Goal: Download file/media

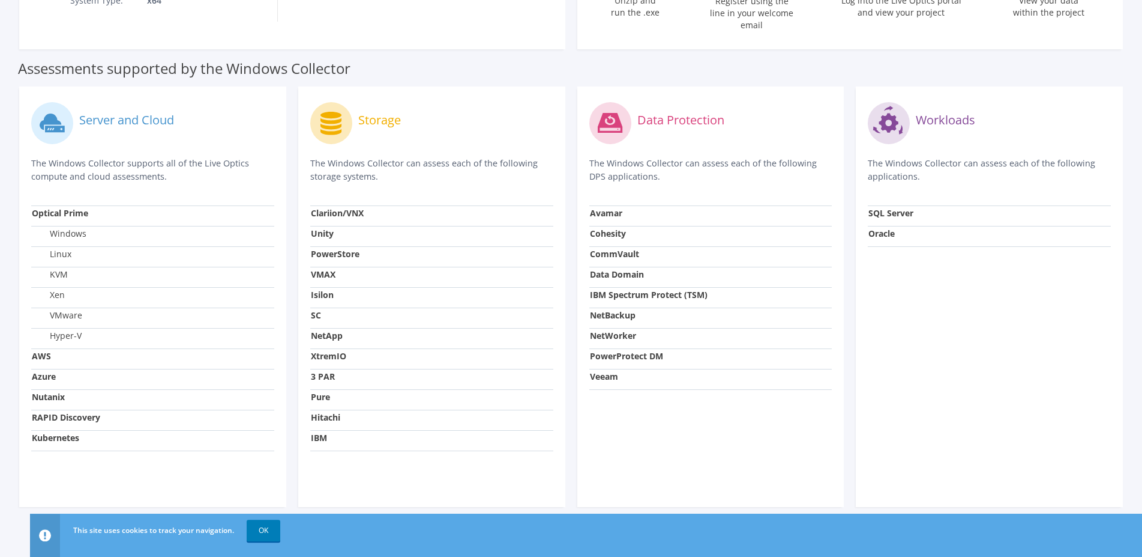
scroll to position [335, 0]
click at [277, 529] on link "OK" at bounding box center [264, 530] width 34 height 22
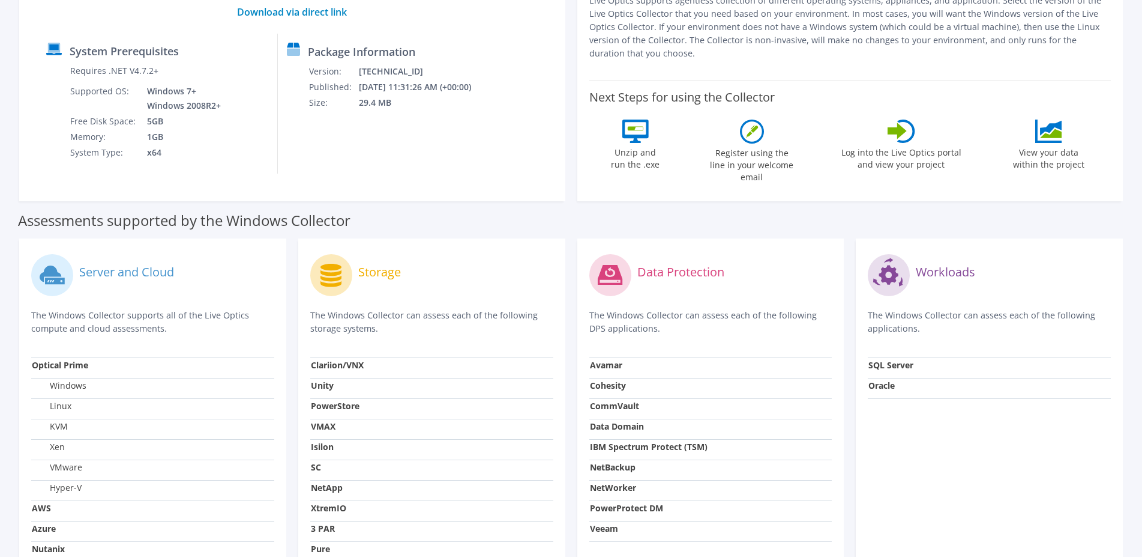
scroll to position [151, 0]
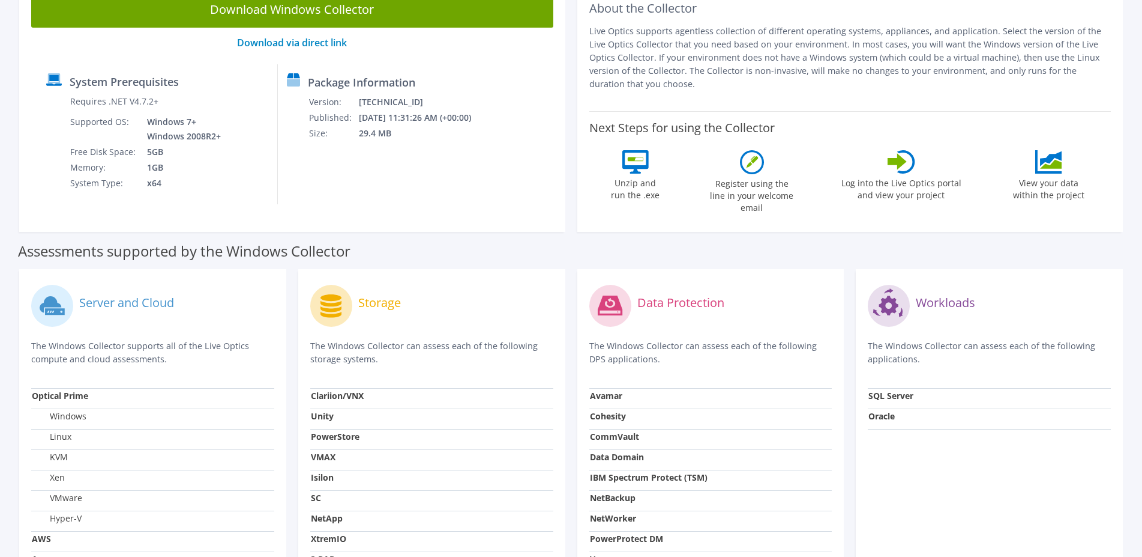
click at [328, 298] on circle at bounding box center [331, 306] width 42 height 42
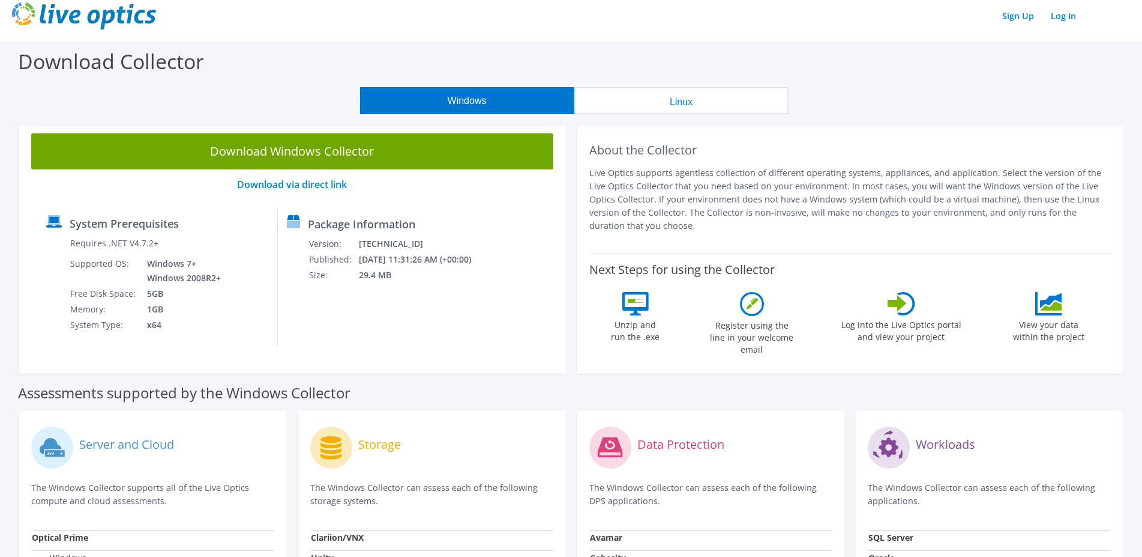
scroll to position [0, 0]
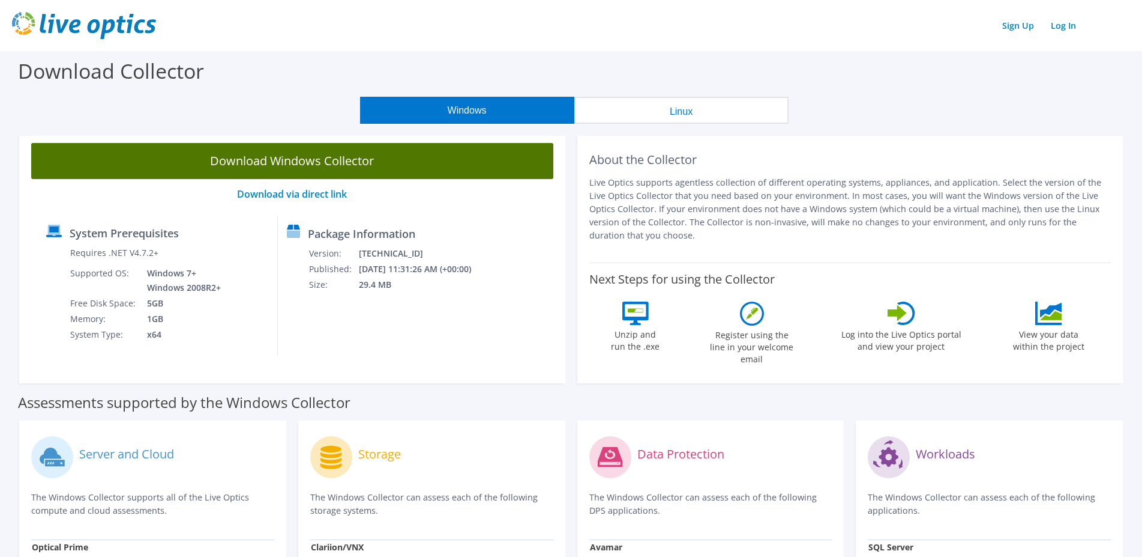
click at [357, 160] on link "Download Windows Collector" at bounding box center [292, 161] width 522 height 36
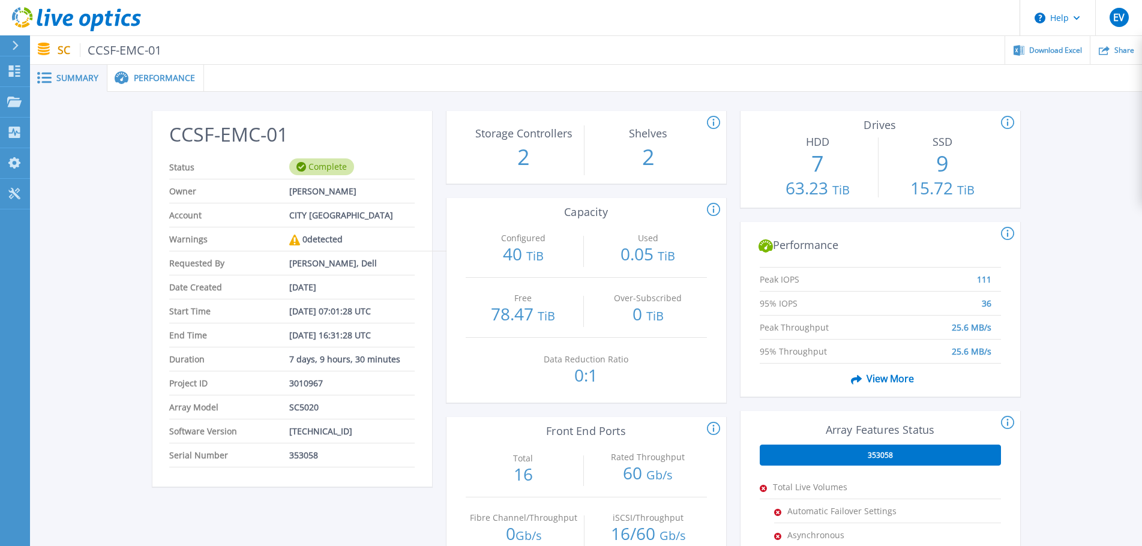
click at [142, 82] on span "Performance" at bounding box center [164, 78] width 61 height 8
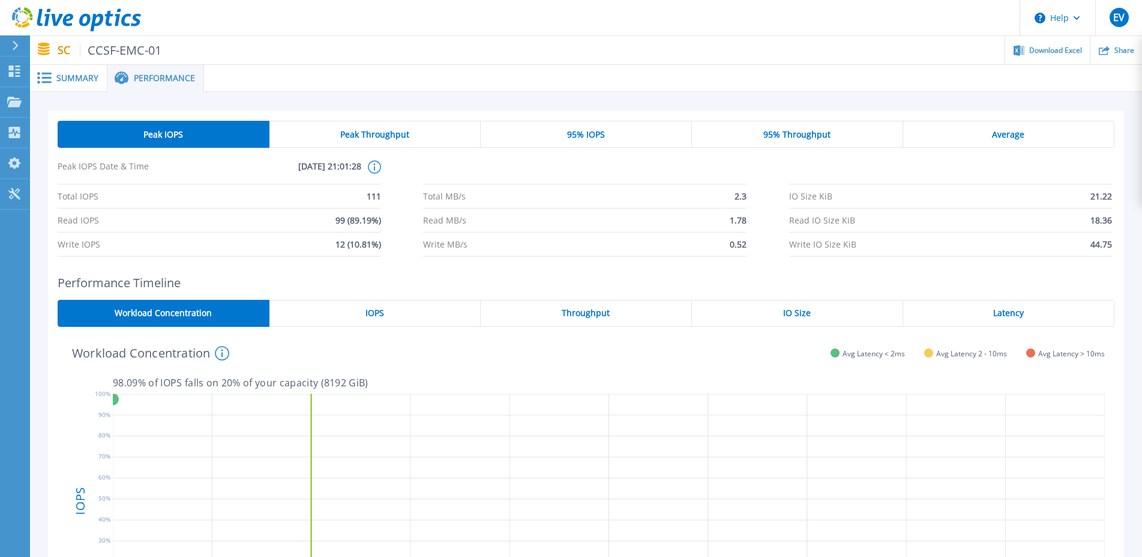
click at [74, 82] on span "Summary" at bounding box center [77, 78] width 42 height 8
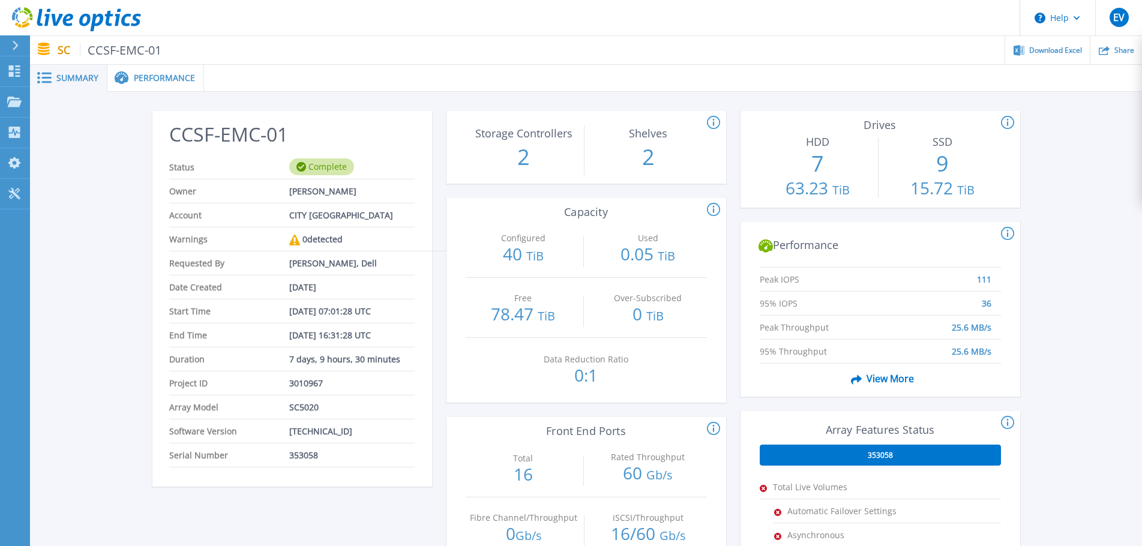
click at [79, 78] on span "Summary" at bounding box center [77, 78] width 42 height 8
click at [1061, 48] on span "Download Excel" at bounding box center [1056, 49] width 53 height 7
click at [1123, 22] on span "EV" at bounding box center [1119, 18] width 11 height 10
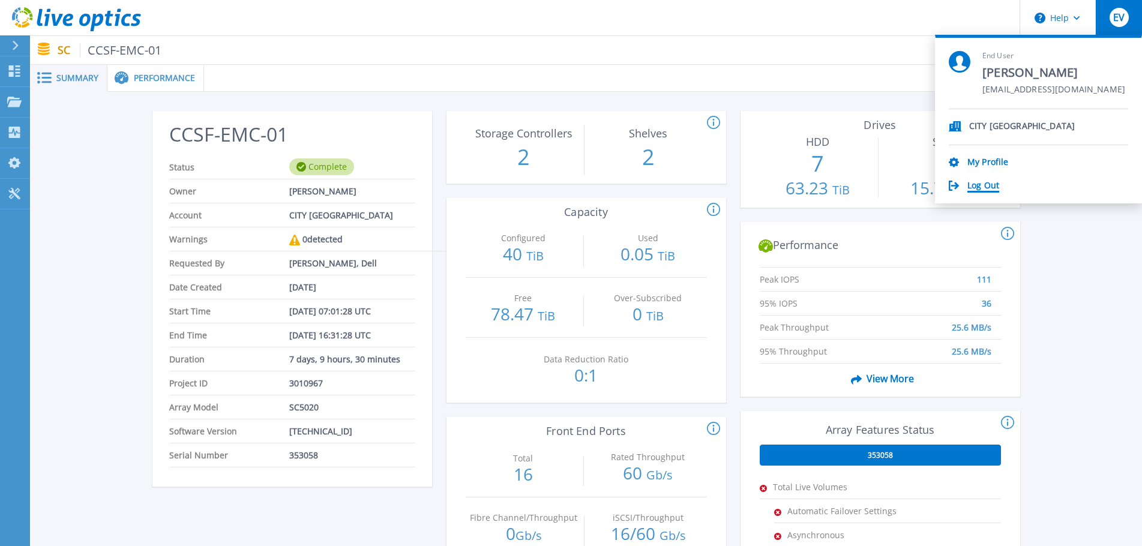
click at [985, 189] on link "Log Out" at bounding box center [984, 186] width 32 height 11
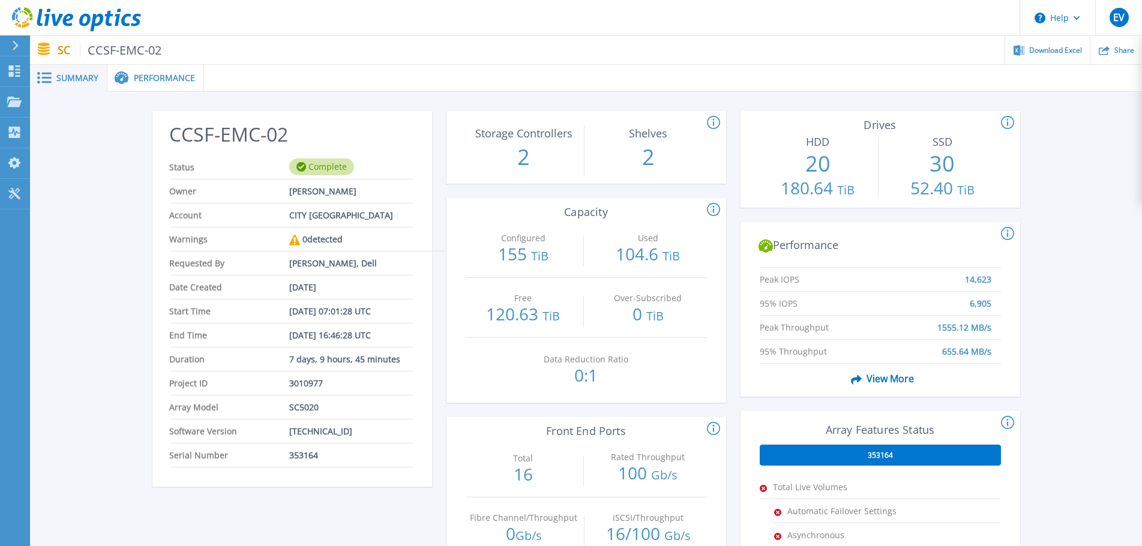
click at [166, 79] on span "Performance" at bounding box center [164, 78] width 61 height 8
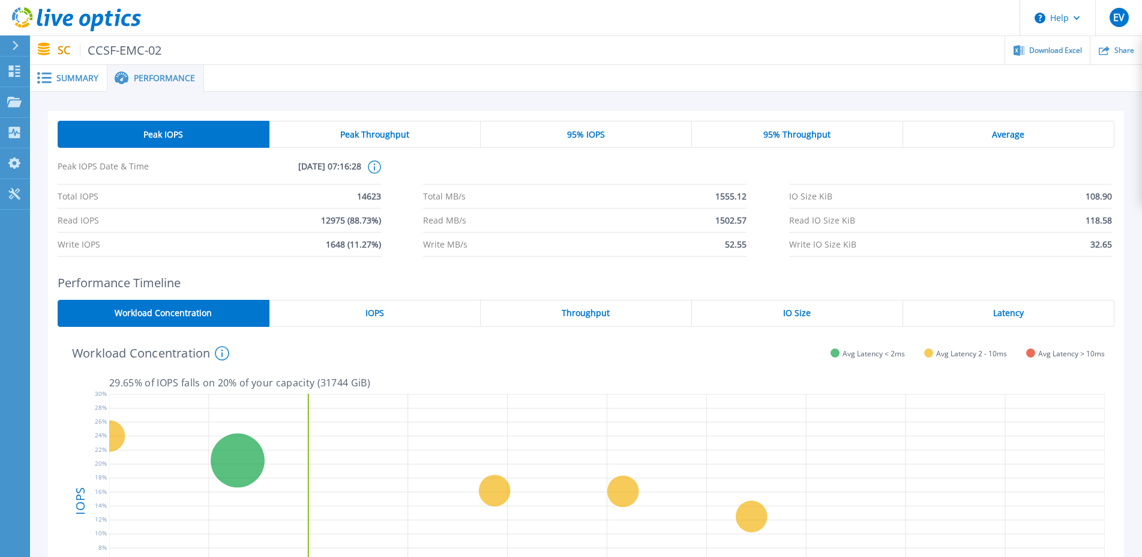
click at [72, 84] on div "Summary" at bounding box center [68, 78] width 77 height 27
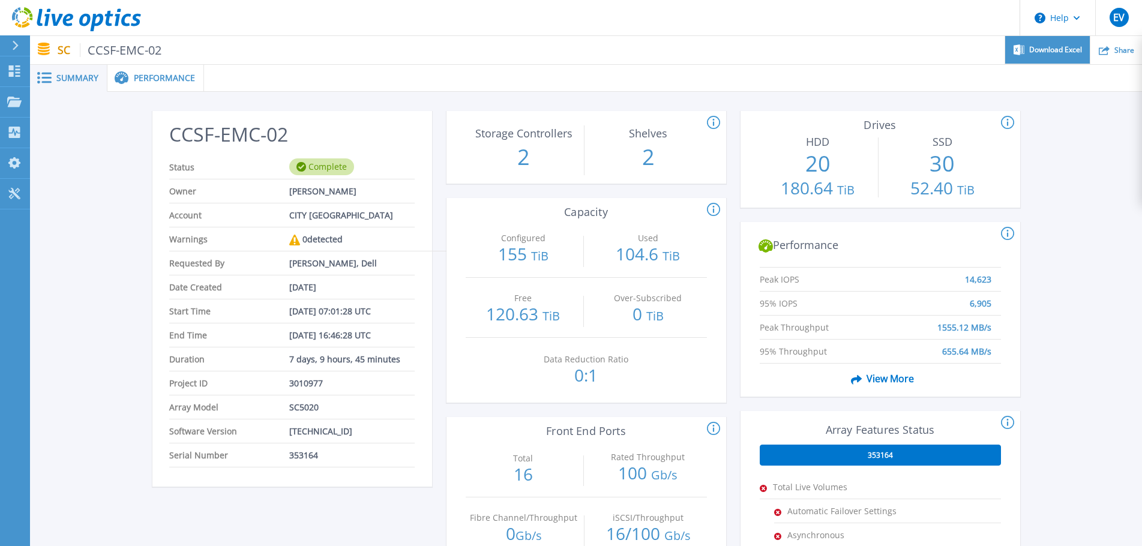
click at [1058, 49] on span "Download Excel" at bounding box center [1056, 49] width 53 height 7
click at [61, 280] on div "CCSF-EMC-02 Status Complete Owner [PERSON_NAME] Account CITY COLLEGE OF [GEOGRA…" at bounding box center [586, 449] width 1112 height 715
click at [1126, 19] on div "EV" at bounding box center [1119, 17] width 19 height 19
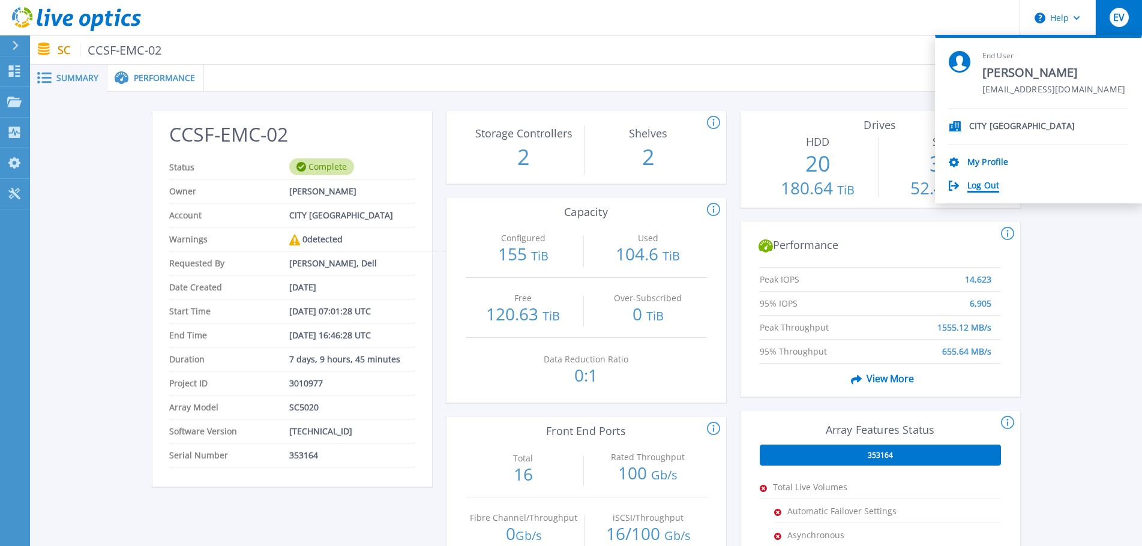
click at [976, 186] on link "Log Out" at bounding box center [984, 186] width 32 height 11
